Goal: Go to known website: Go to known website

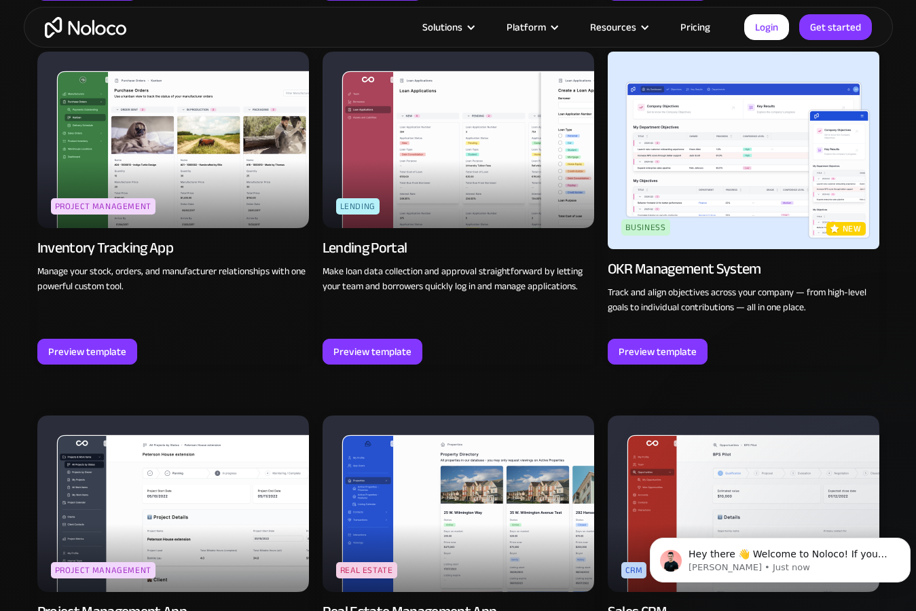
scroll to position [2037, 0]
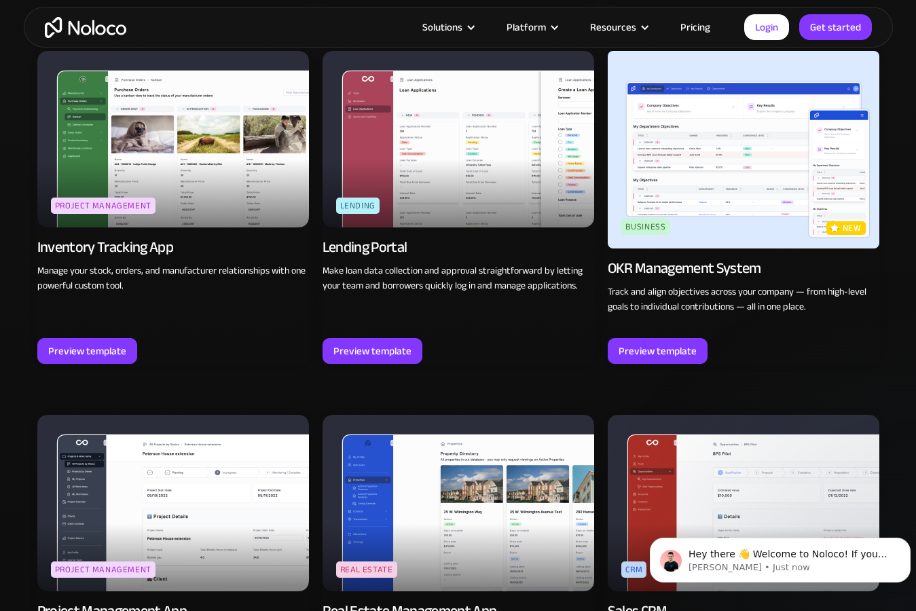
click at [654, 183] on img at bounding box center [744, 150] width 272 height 198
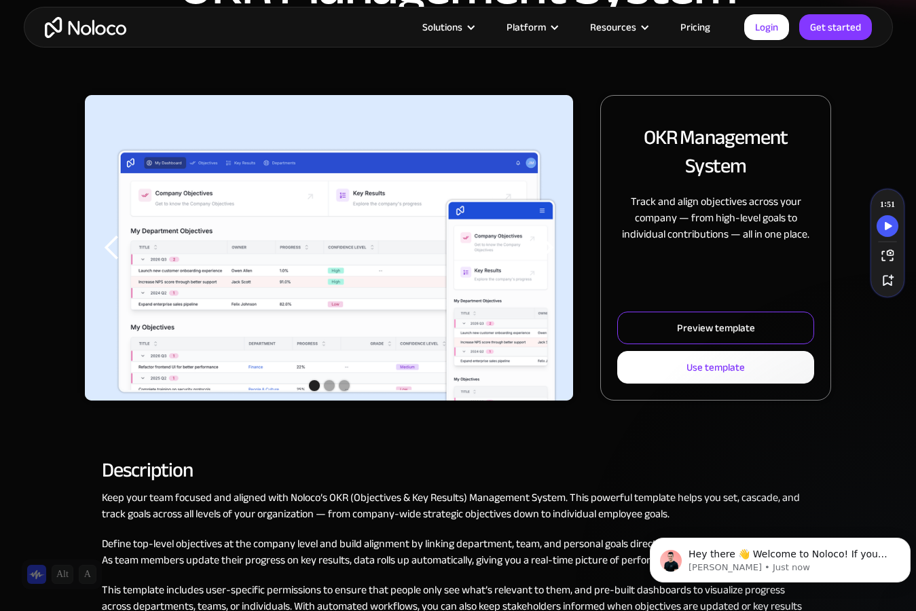
click at [667, 331] on link "Preview template" at bounding box center [715, 328] width 197 height 33
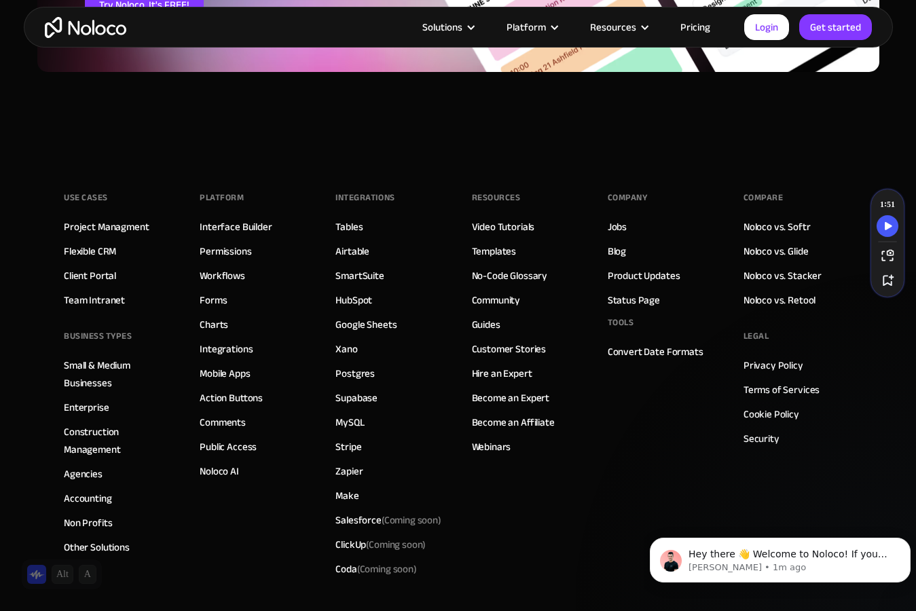
scroll to position [2105, 0]
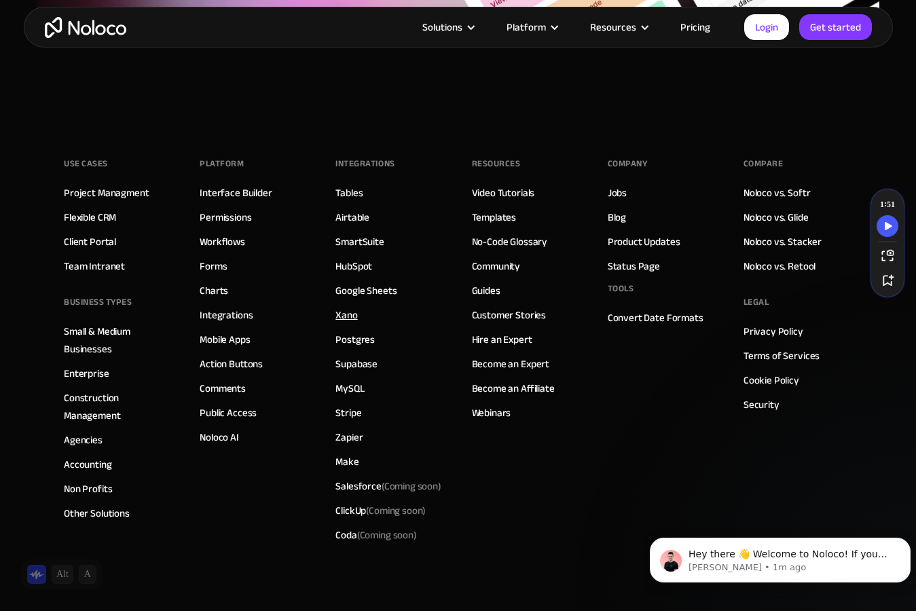
click at [352, 314] on link "Xano" at bounding box center [346, 315] width 22 height 18
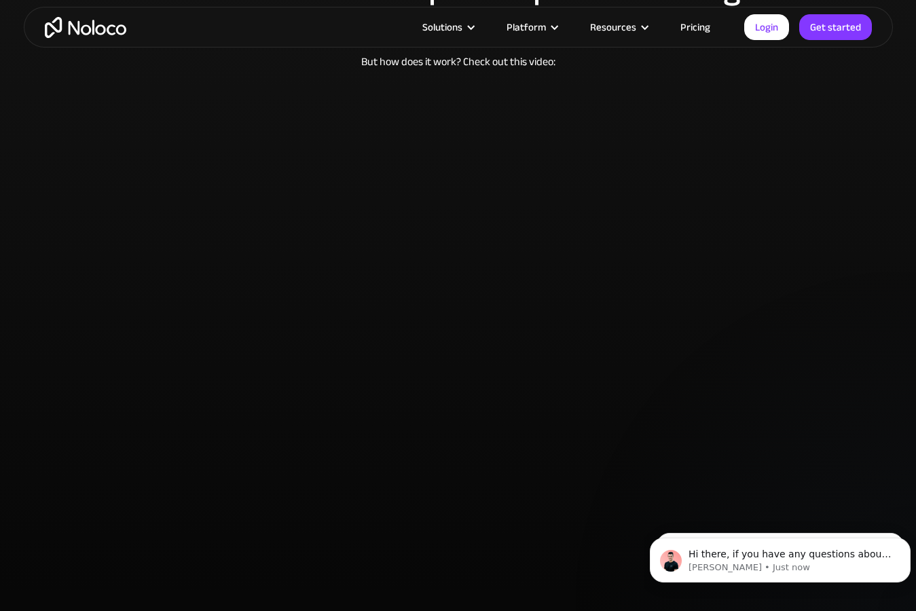
scroll to position [2648, 0]
